Goal: Task Accomplishment & Management: Manage account settings

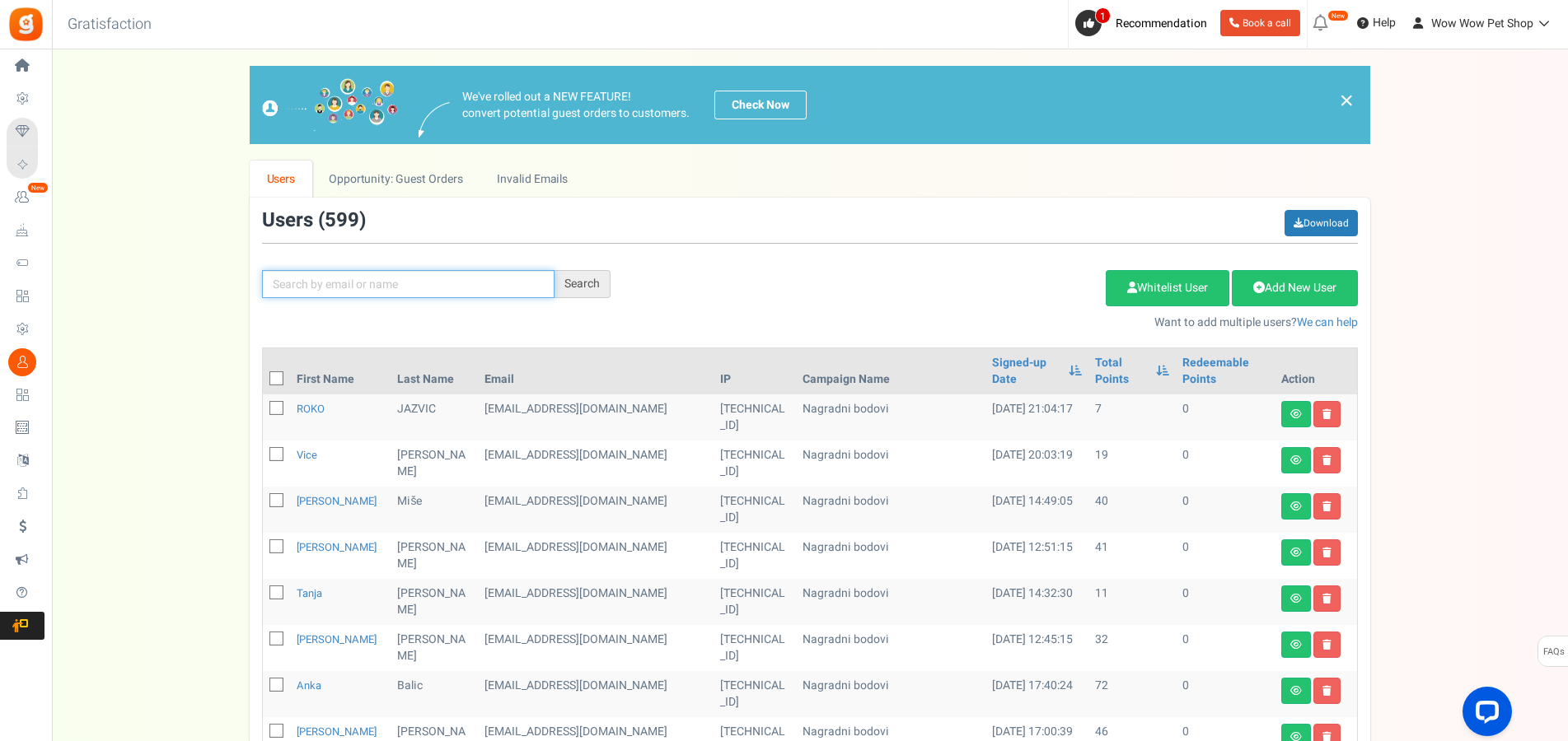
click at [449, 279] on input "text" at bounding box center [409, 284] width 292 height 28
type input "slovena"
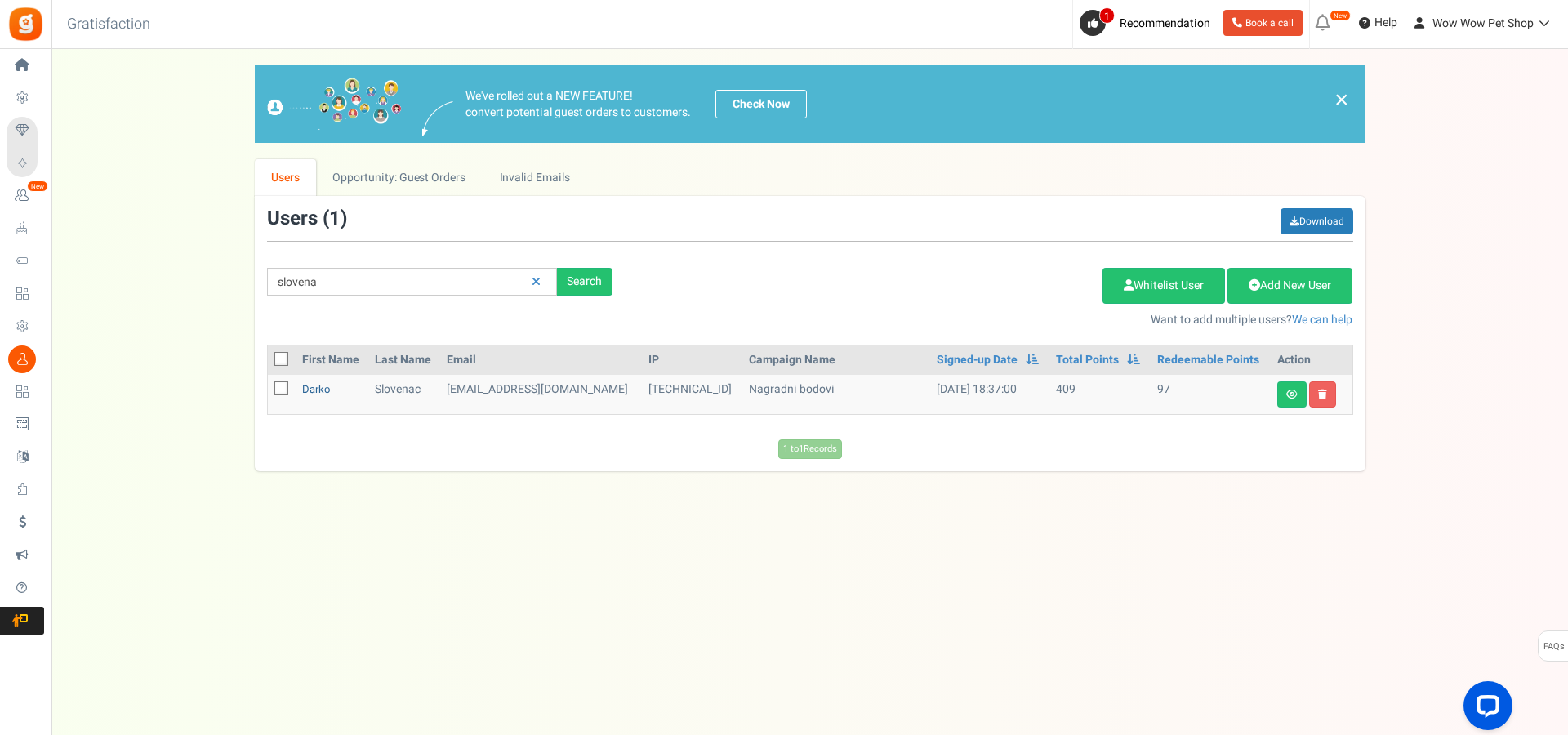
click at [320, 388] on link "Darko" at bounding box center [316, 388] width 28 height 16
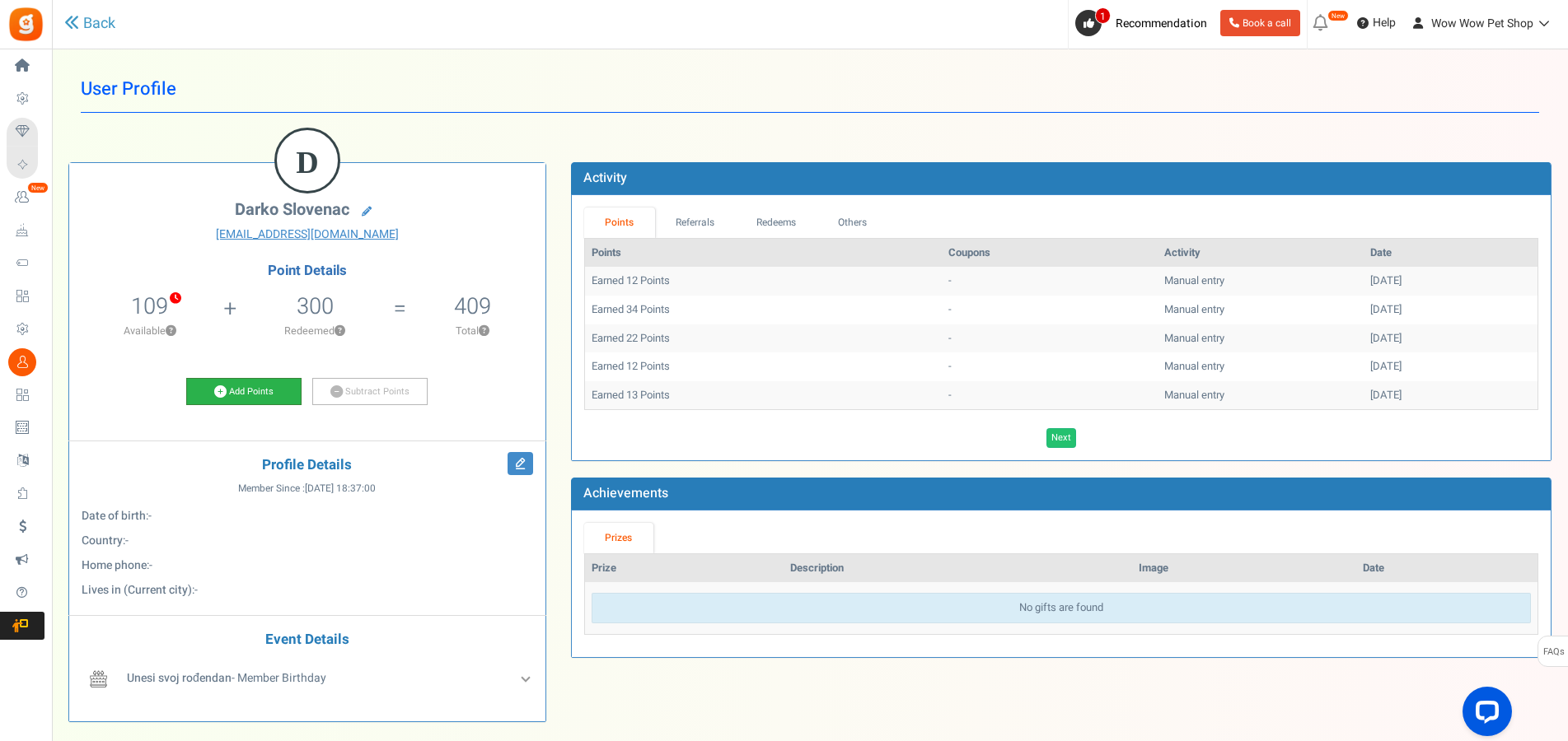
click at [244, 393] on link "Add Points" at bounding box center [244, 392] width 115 height 28
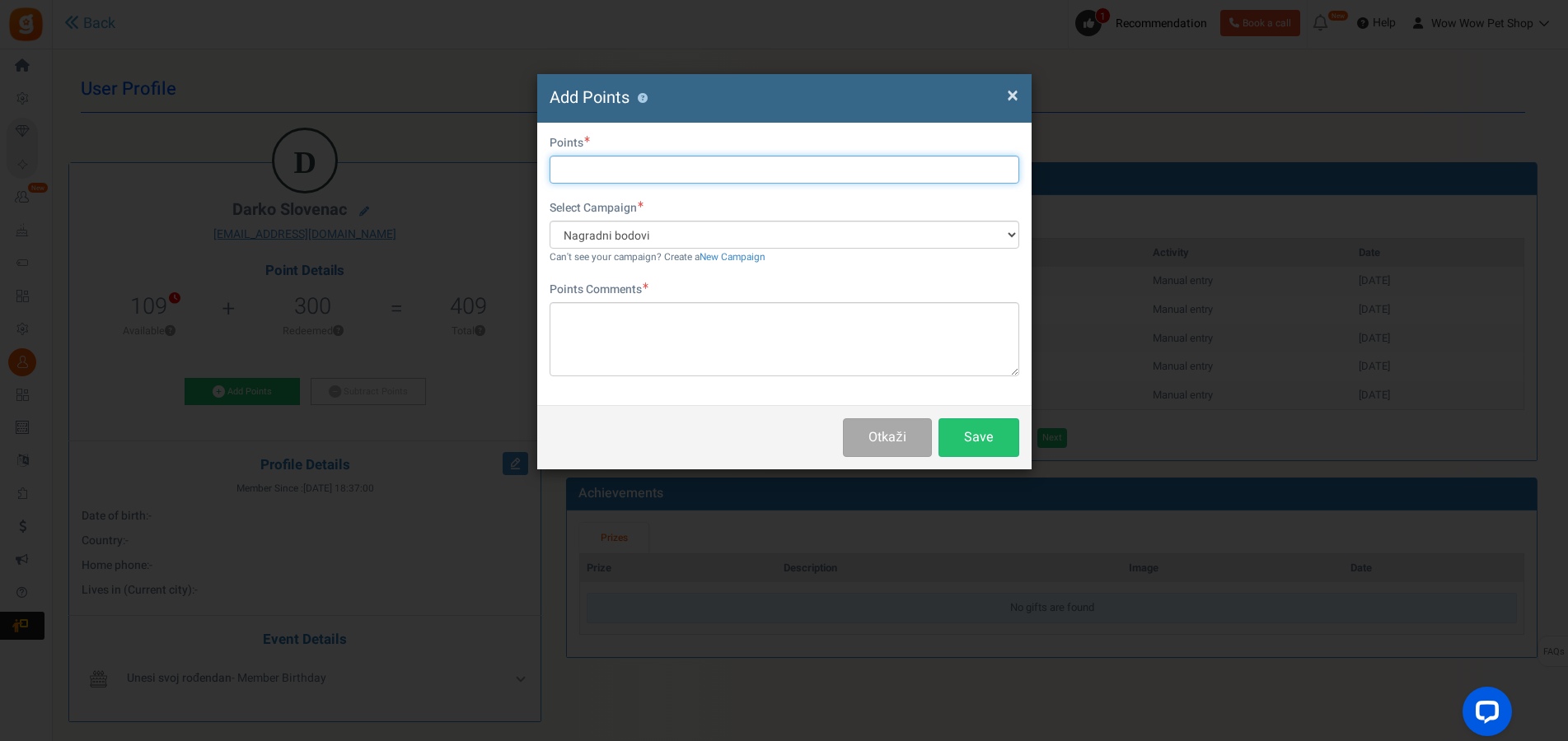
click at [656, 175] on input "text" at bounding box center [784, 170] width 470 height 28
type input "42"
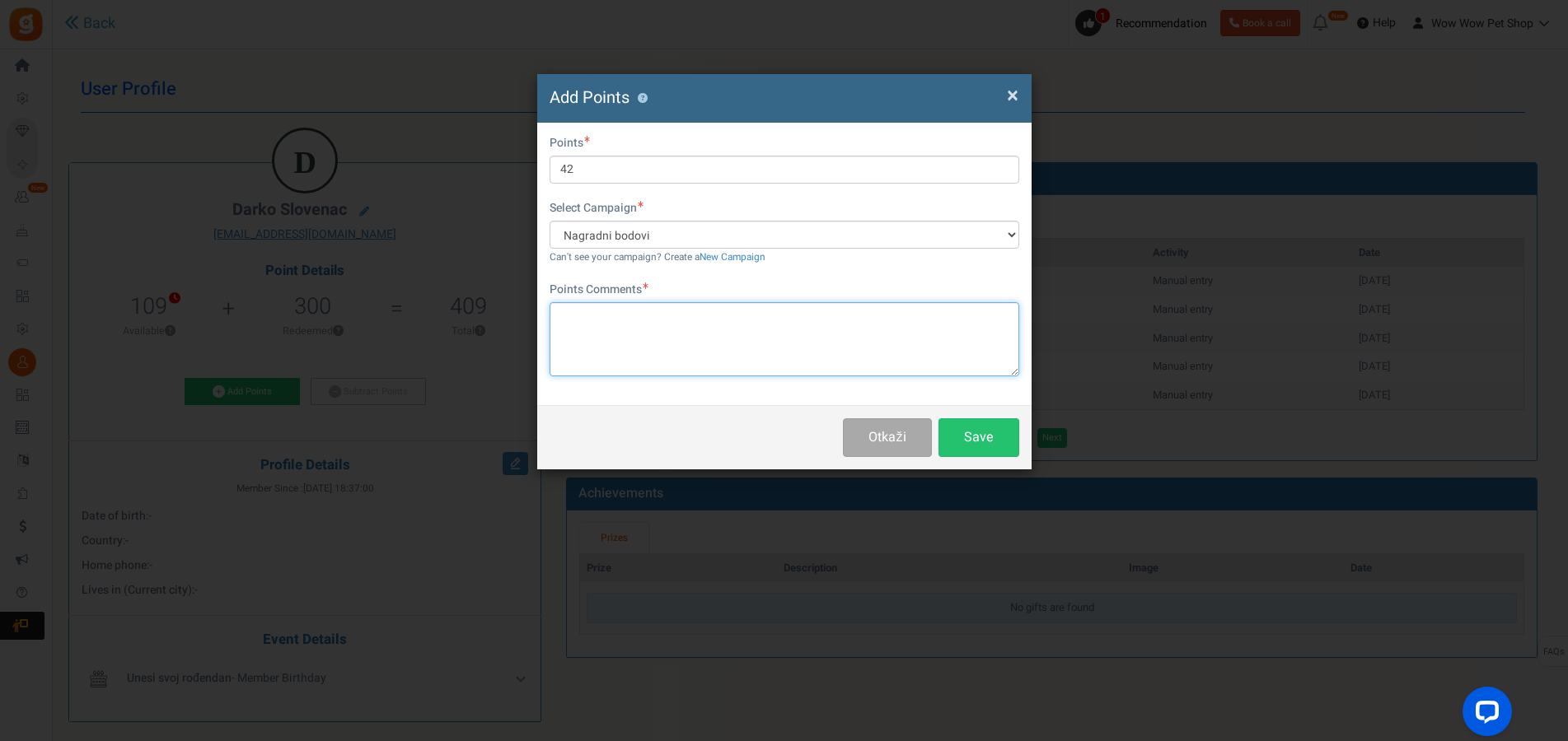
click at [632, 326] on textarea at bounding box center [784, 339] width 470 height 74
type textarea "Račun br. 1532"
click at [980, 424] on button "Save" at bounding box center [978, 437] width 81 height 38
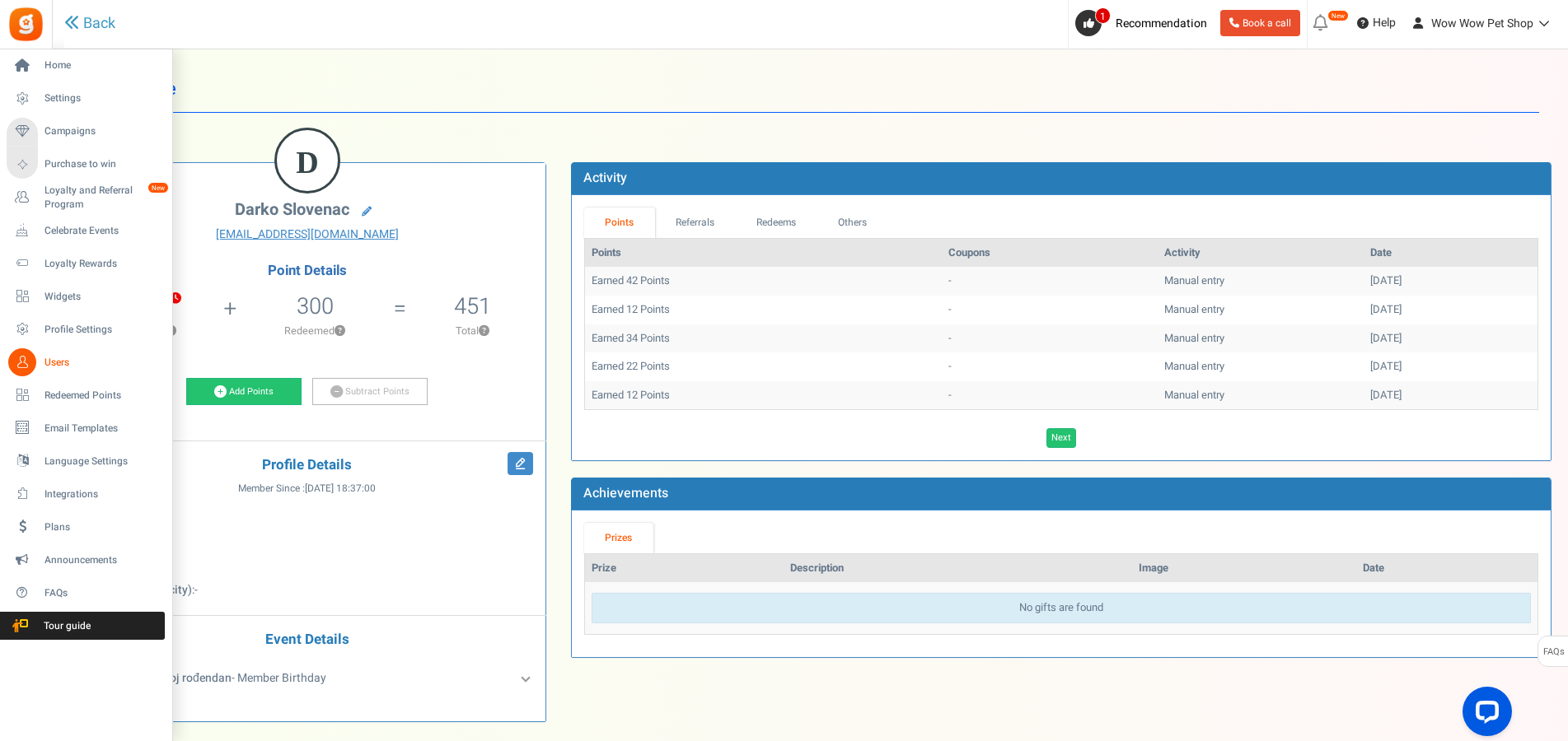
click at [71, 366] on span "Users" at bounding box center [101, 363] width 115 height 14
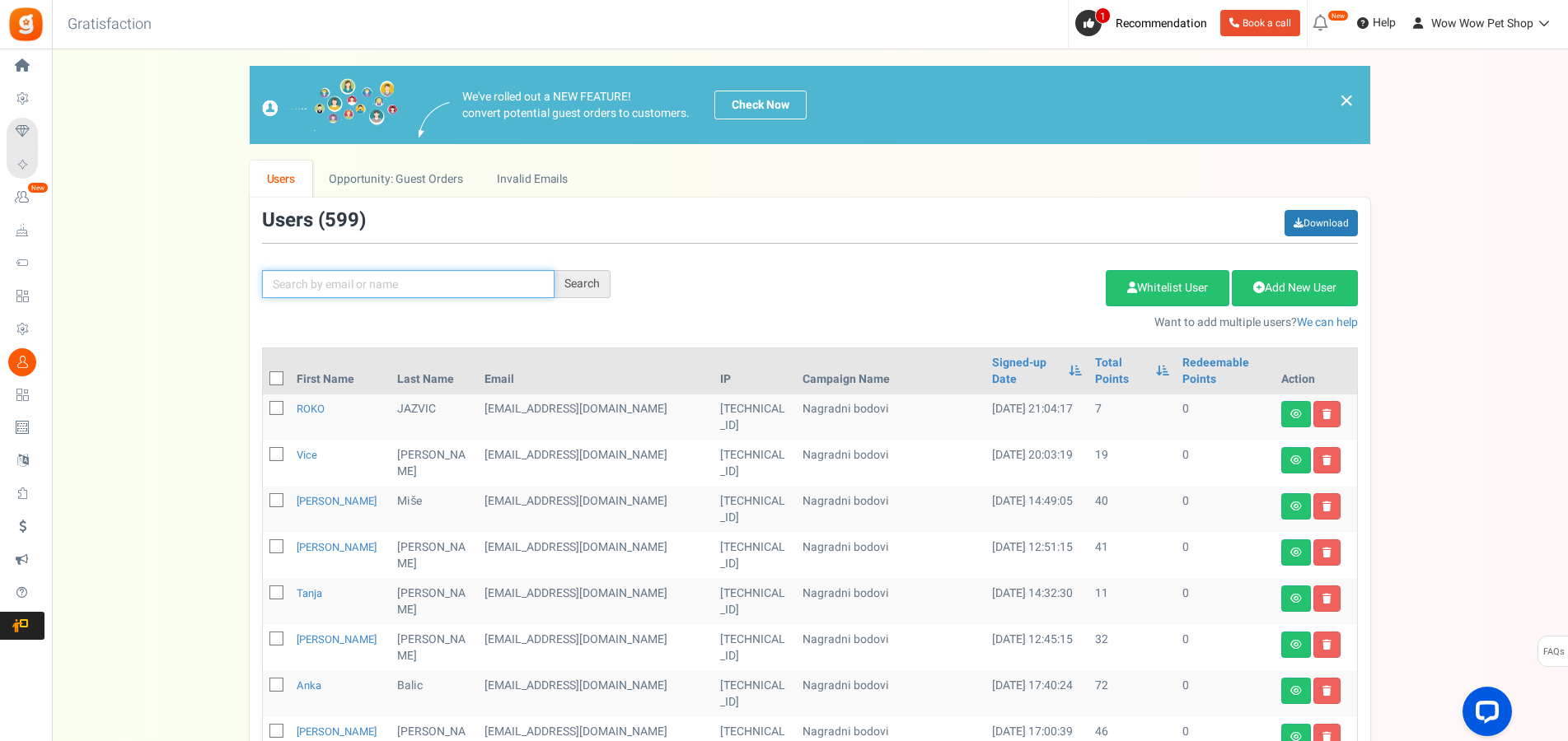
click at [441, 286] on input "text" at bounding box center [409, 284] width 292 height 28
type input "lada"
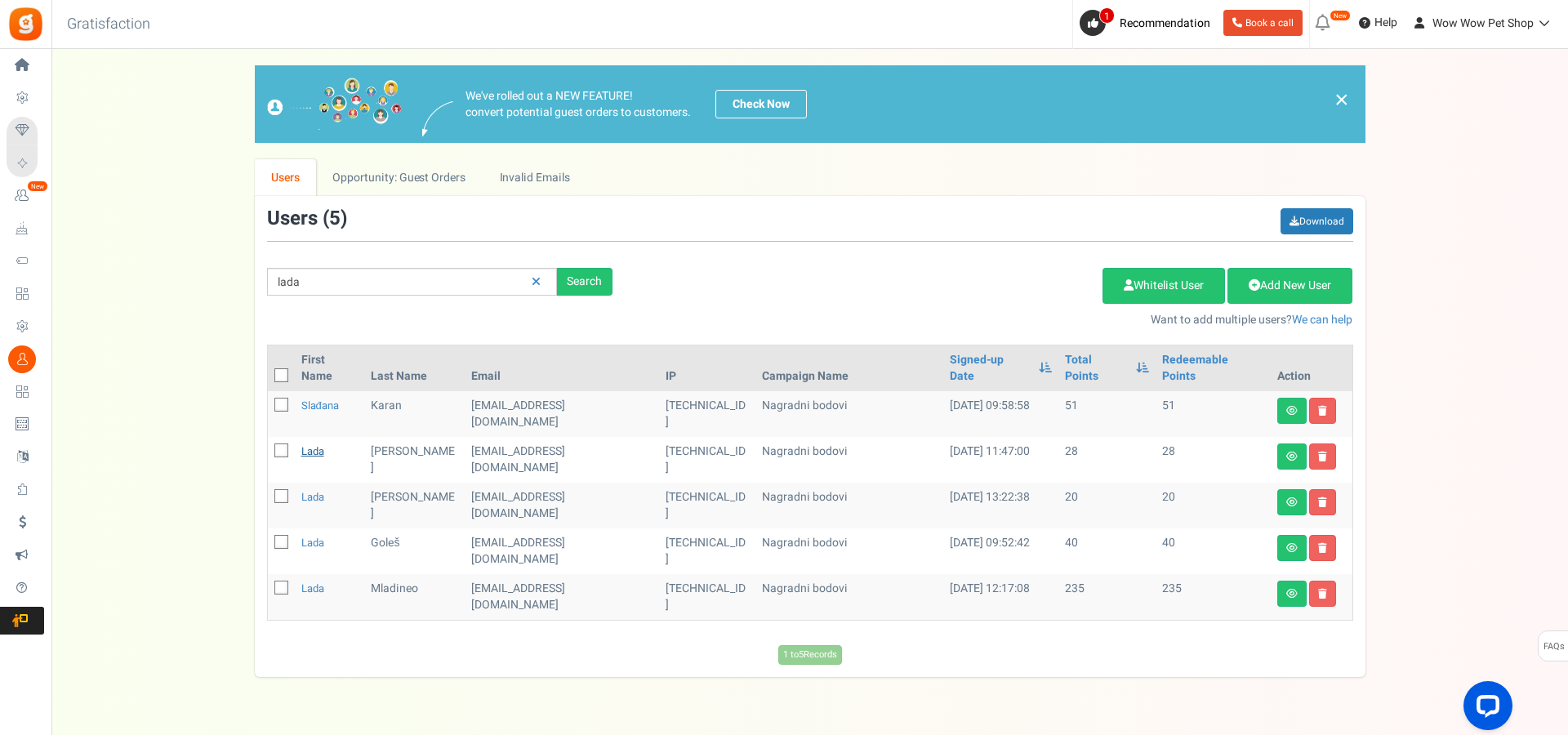
click at [321, 443] on link "Lada" at bounding box center [312, 451] width 23 height 16
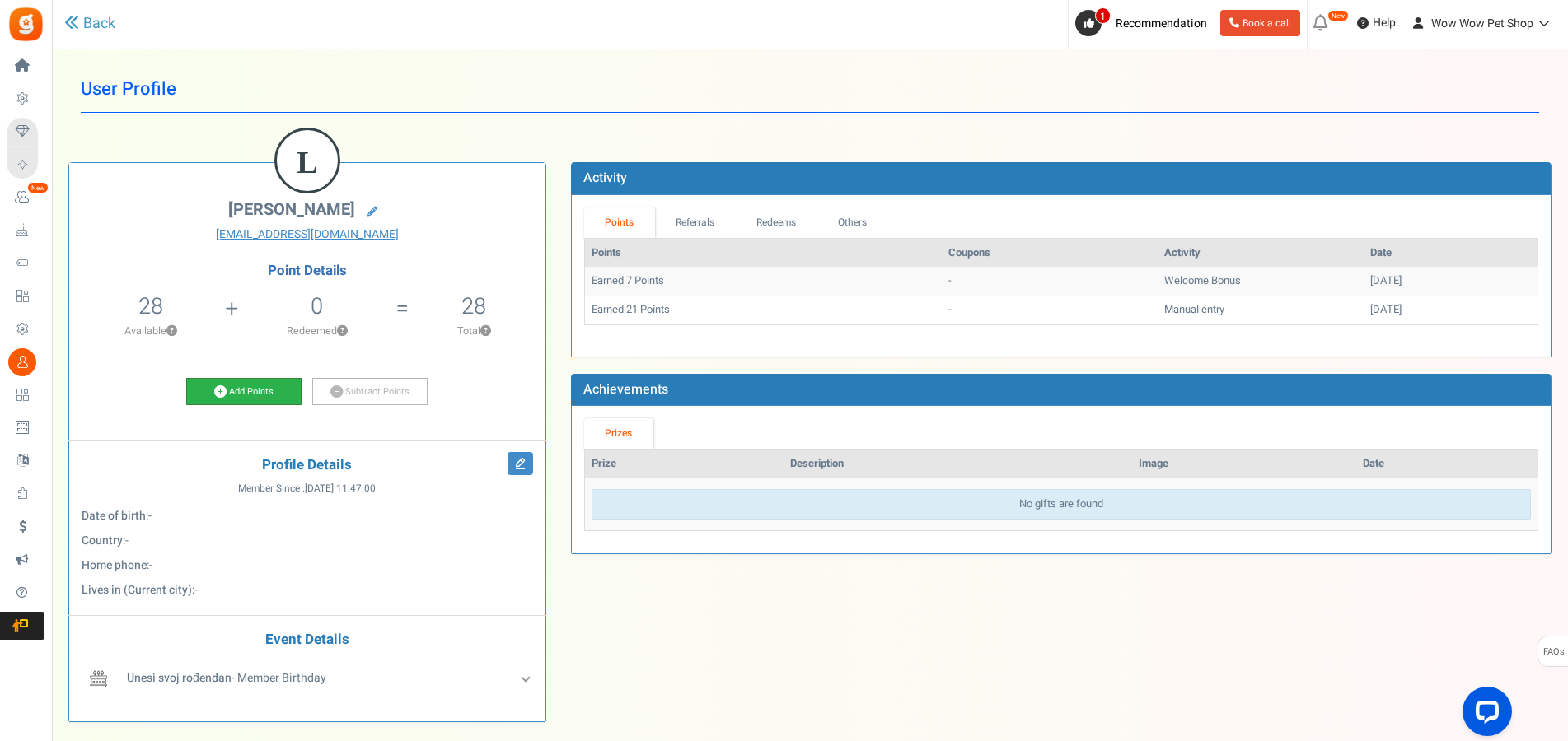
click at [243, 391] on link "Add Points" at bounding box center [244, 392] width 115 height 28
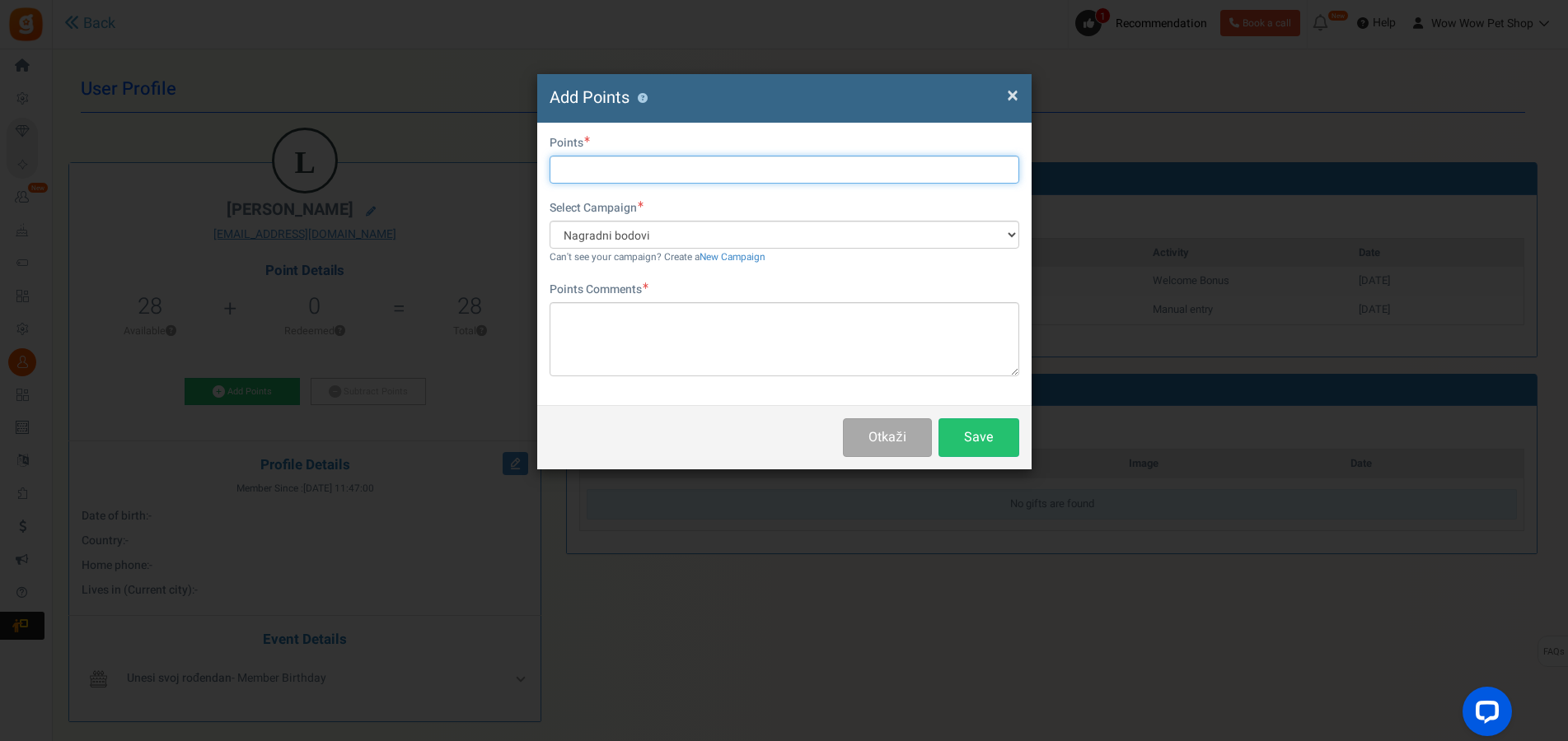
click at [609, 167] on input "text" at bounding box center [784, 170] width 470 height 28
type input "24"
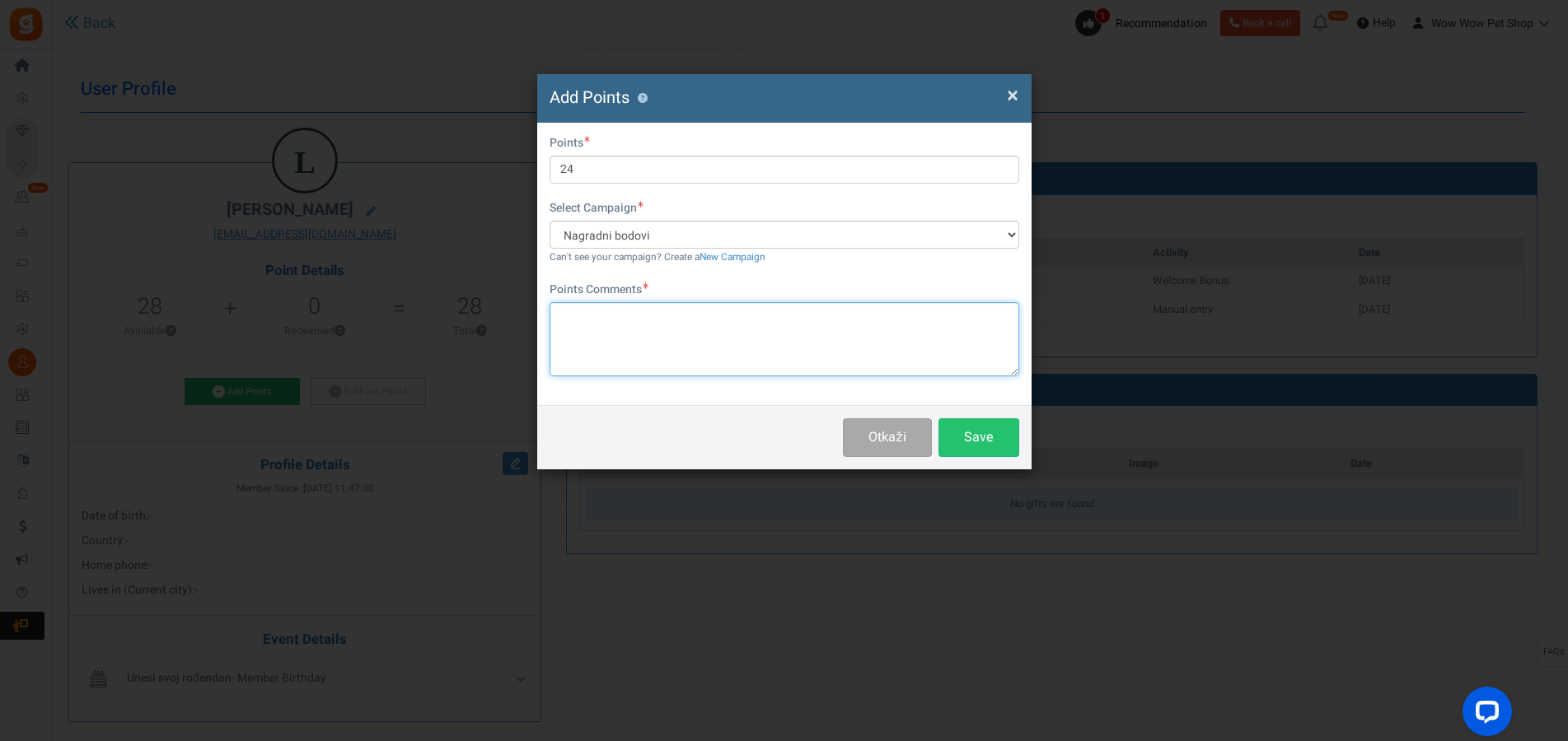
click at [653, 322] on textarea at bounding box center [784, 339] width 470 height 74
type textarea "Račun br. 1533"
click at [970, 435] on button "Save" at bounding box center [978, 437] width 81 height 38
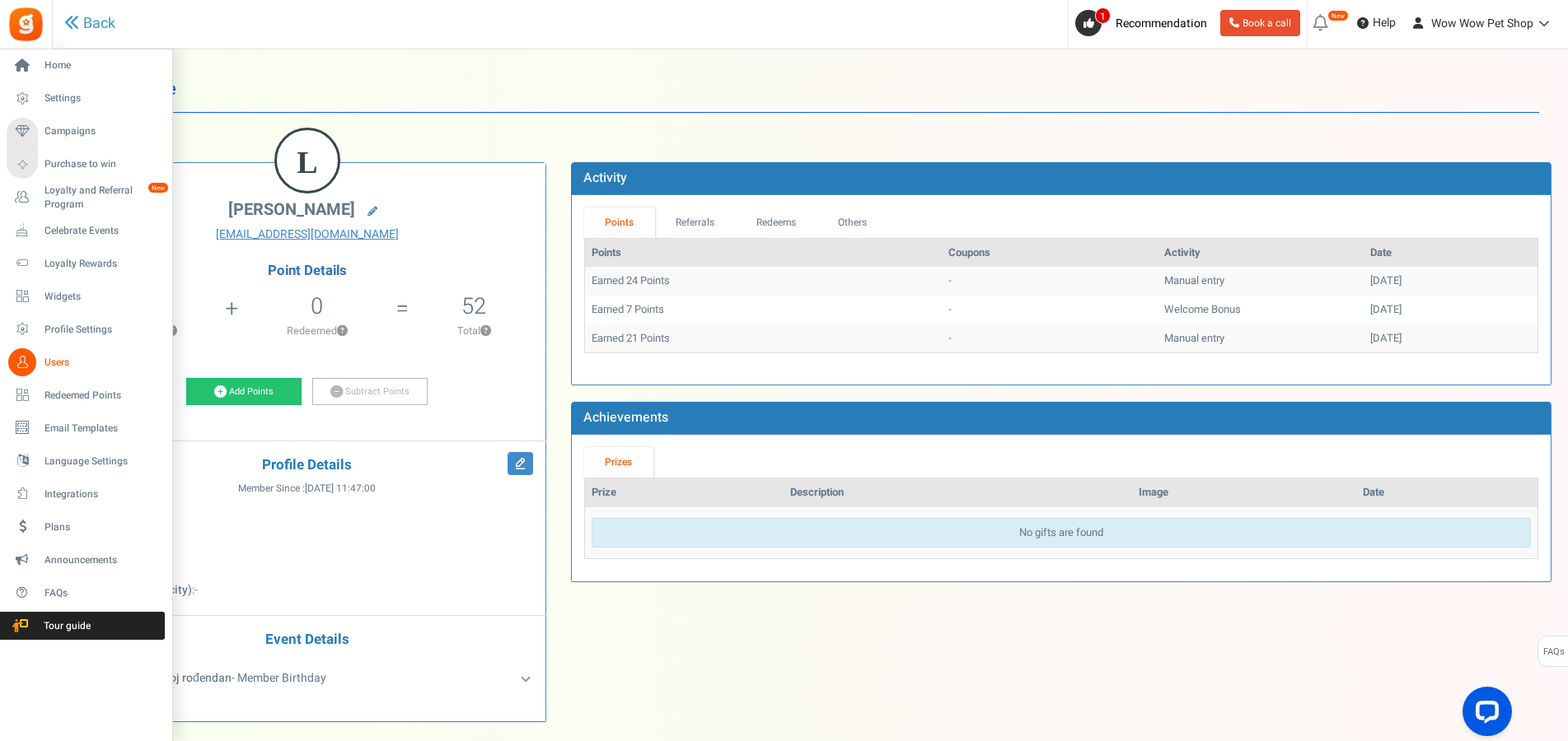
click at [26, 357] on icon at bounding box center [22, 363] width 28 height 28
